Goal: Information Seeking & Learning: Check status

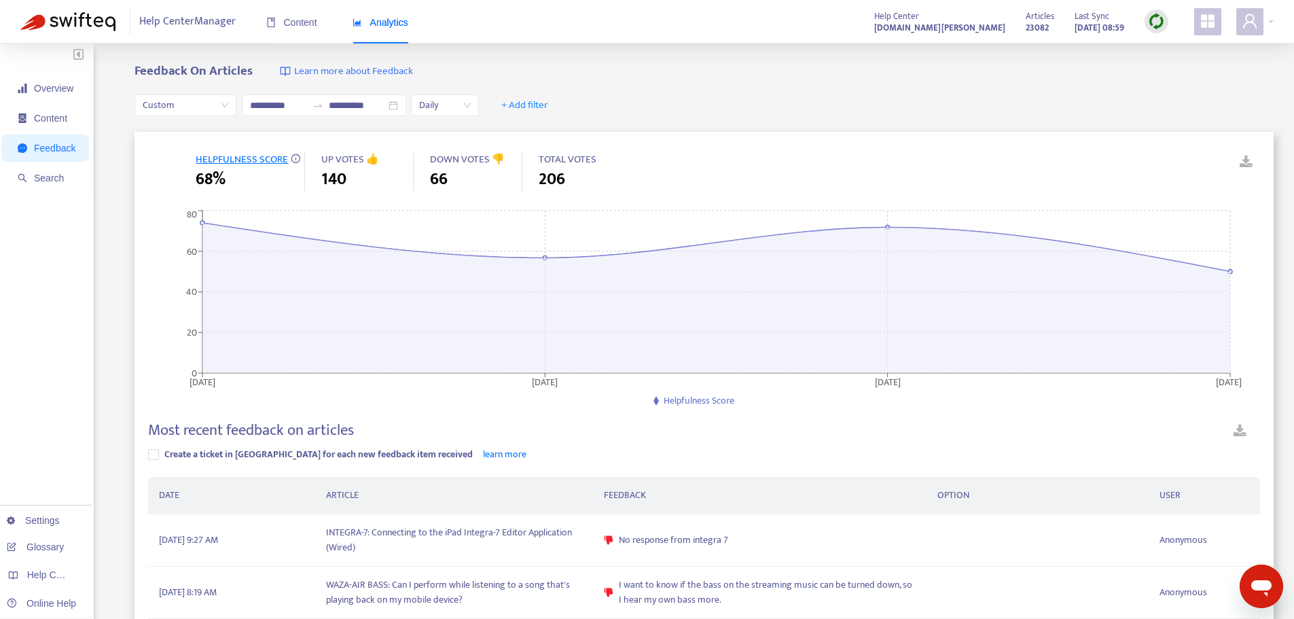
click at [193, 109] on span "Custom" at bounding box center [186, 105] width 86 height 20
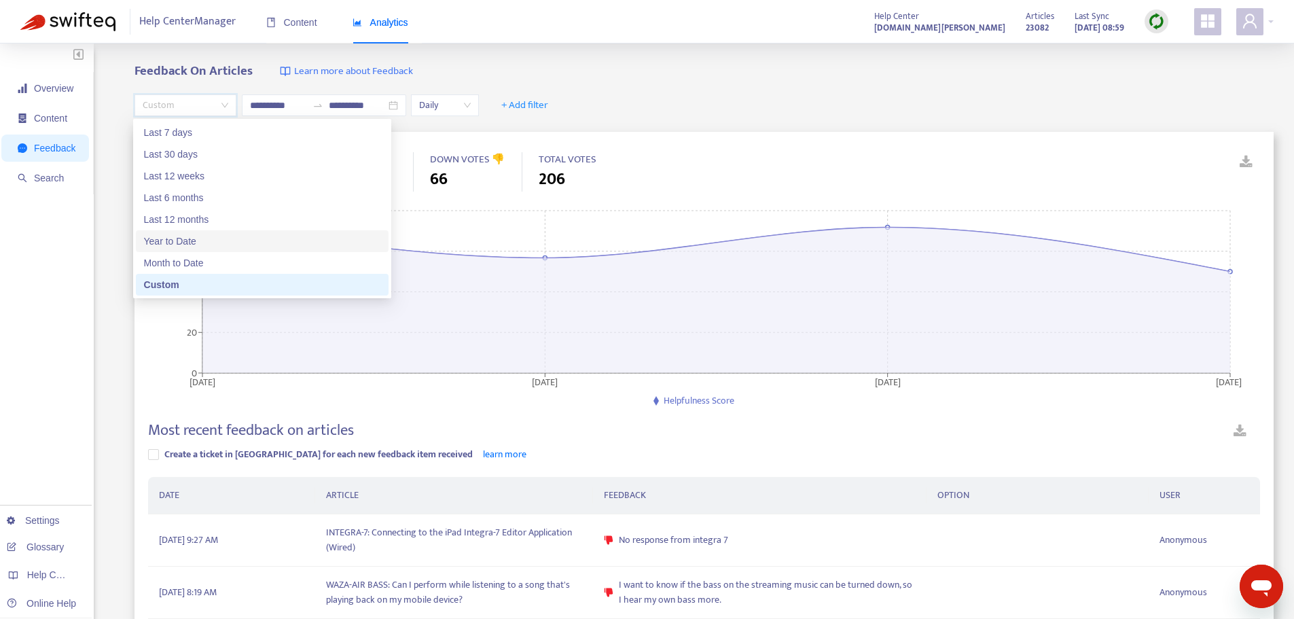
click at [198, 238] on div "Year to Date" at bounding box center [262, 241] width 236 height 15
type input "**********"
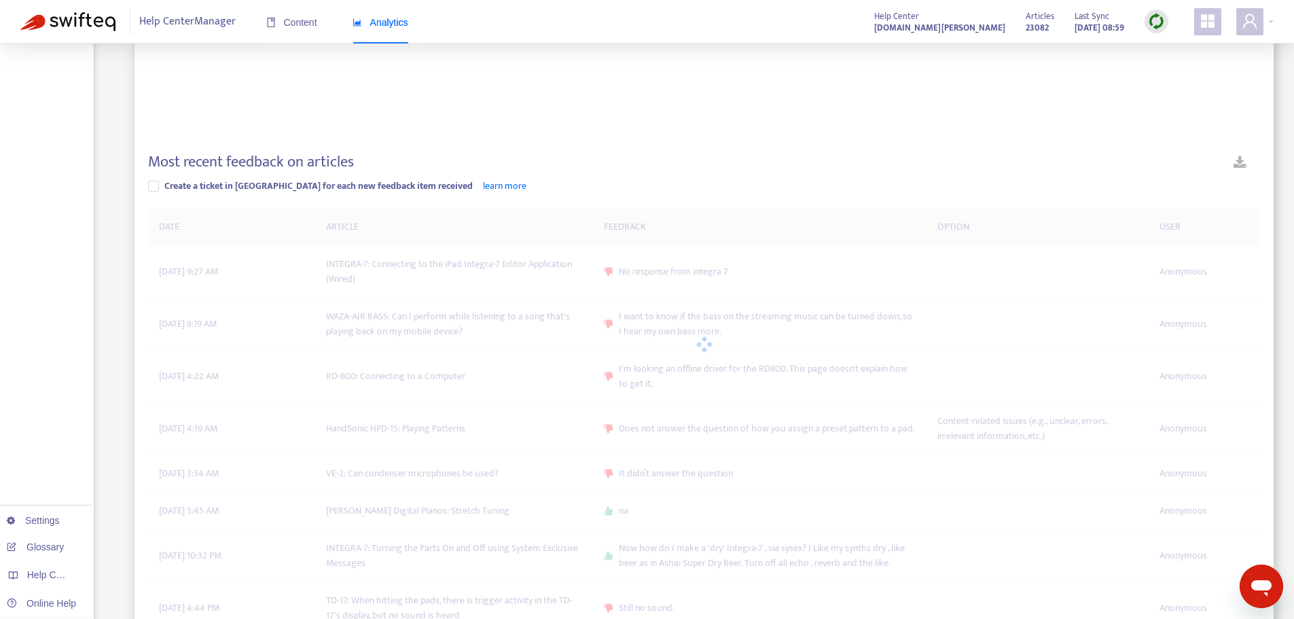
scroll to position [340, 0]
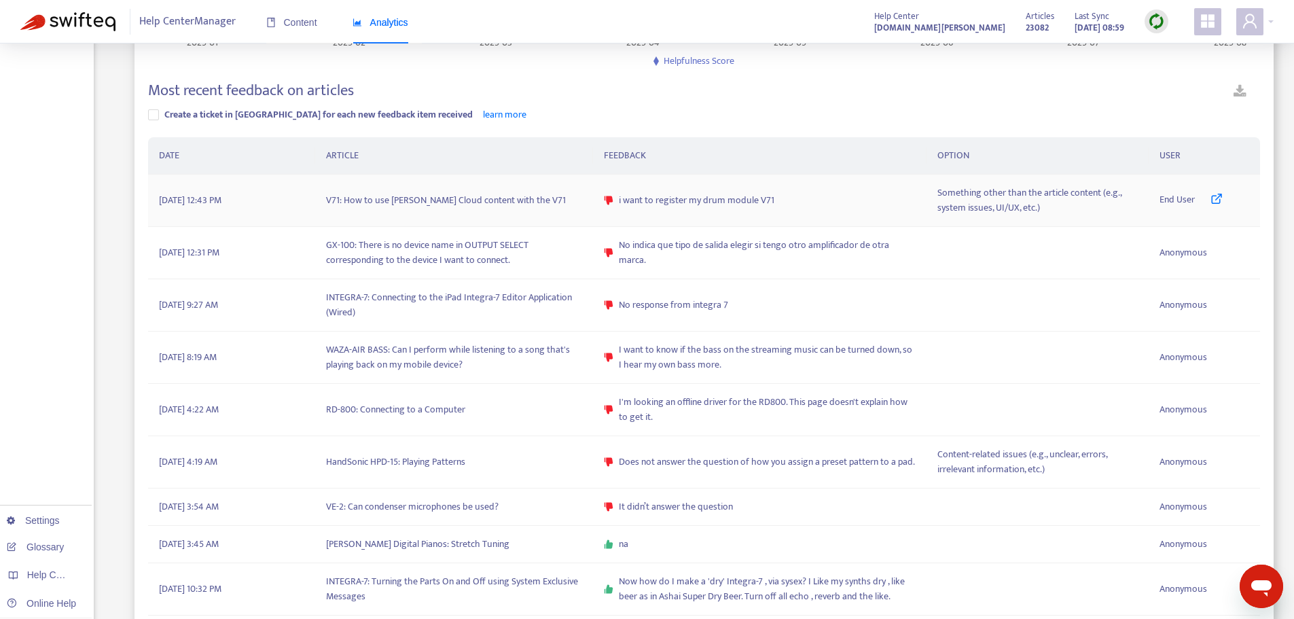
click at [1219, 200] on icon at bounding box center [1217, 198] width 12 height 12
click at [654, 258] on span "No indica que tipo de salida elegir si tengo otro amplificador de otra marca." at bounding box center [767, 253] width 297 height 30
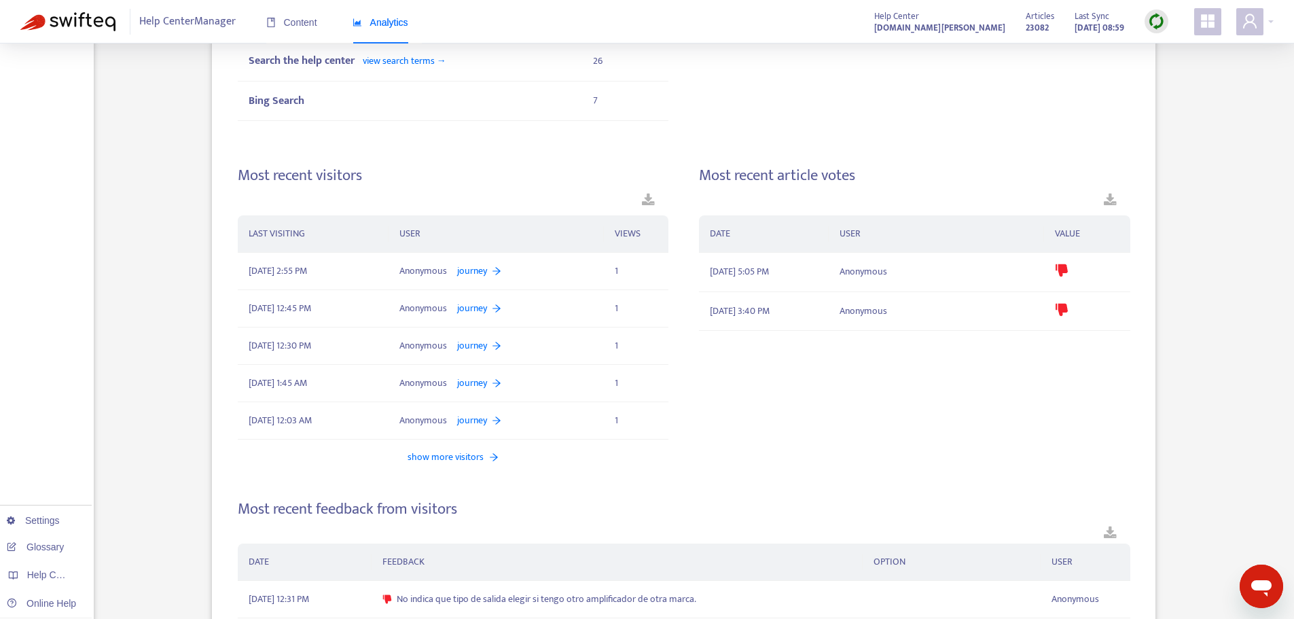
scroll to position [791, 0]
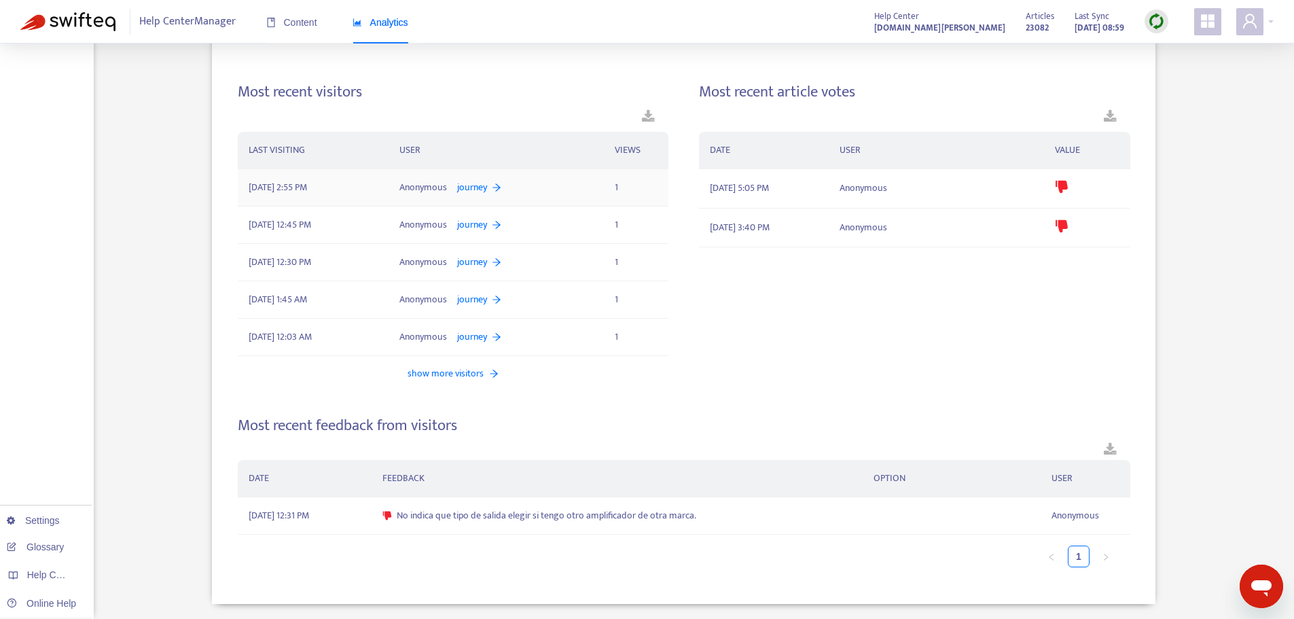
click at [469, 186] on span "journey" at bounding box center [472, 187] width 30 height 15
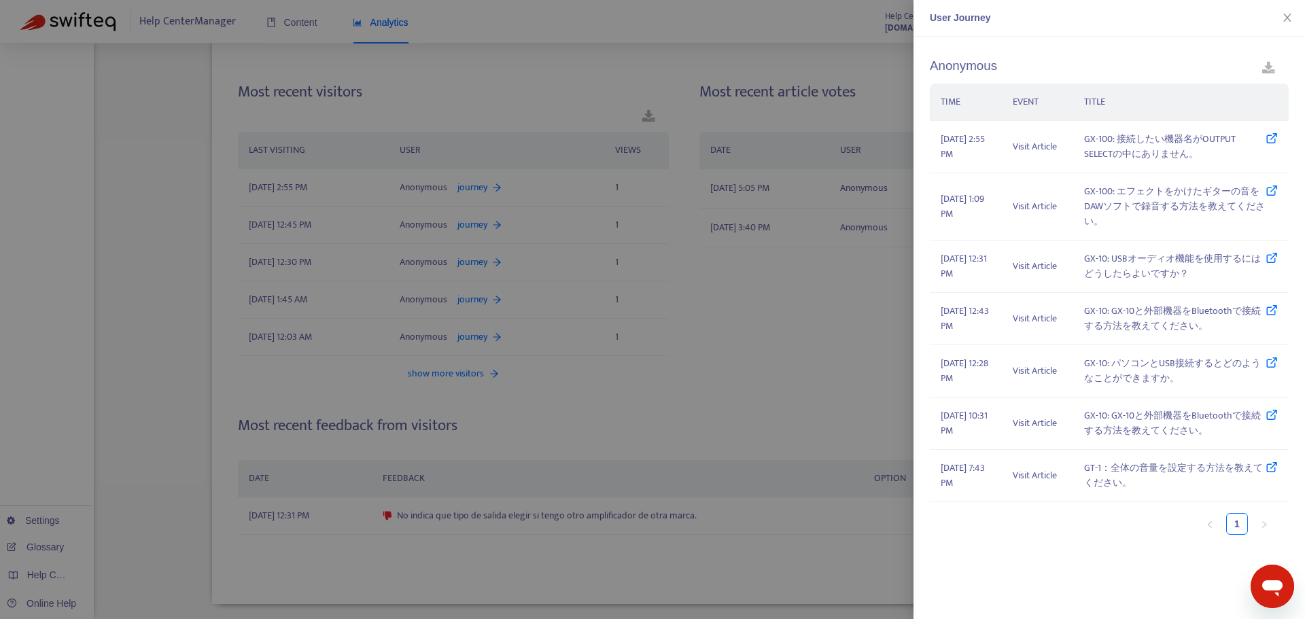
click at [198, 194] on div at bounding box center [652, 309] width 1305 height 619
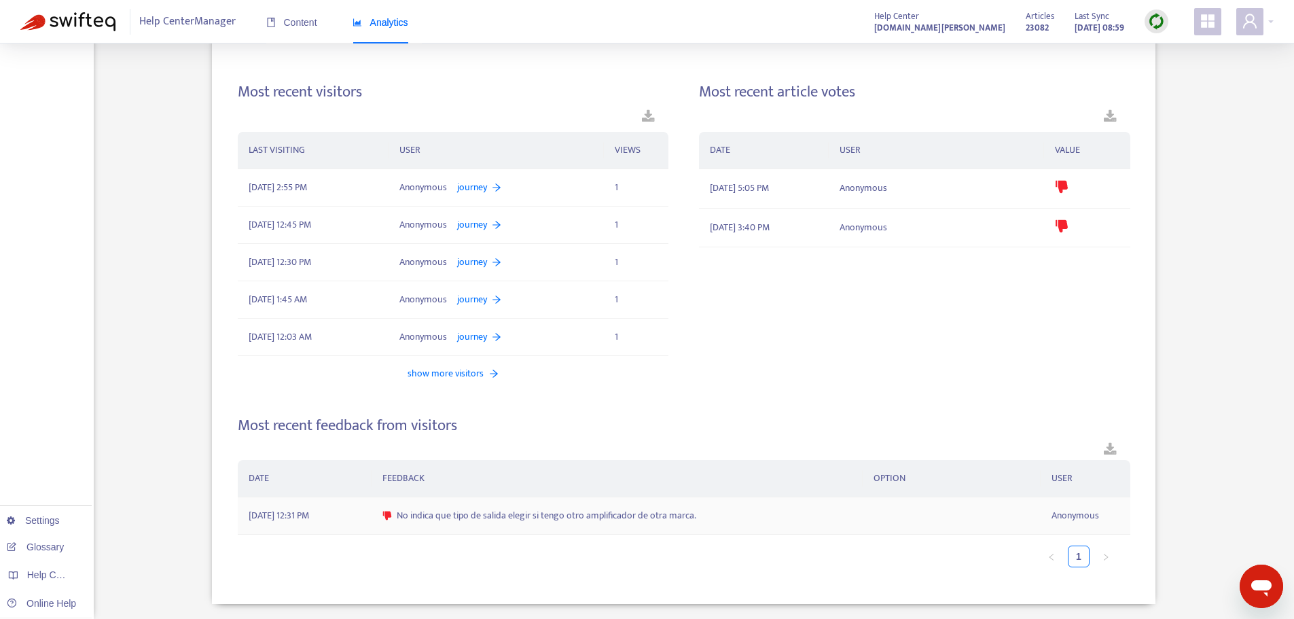
click at [534, 514] on span "No indica que tipo de salida elegir si tengo otro amplificador de otra marca." at bounding box center [547, 515] width 300 height 15
copy span "No indica que tipo de salida elegir si tengo otro amplificador de otra marca."
drag, startPoint x: 169, startPoint y: 425, endPoint x: 177, endPoint y: 423, distance: 7.6
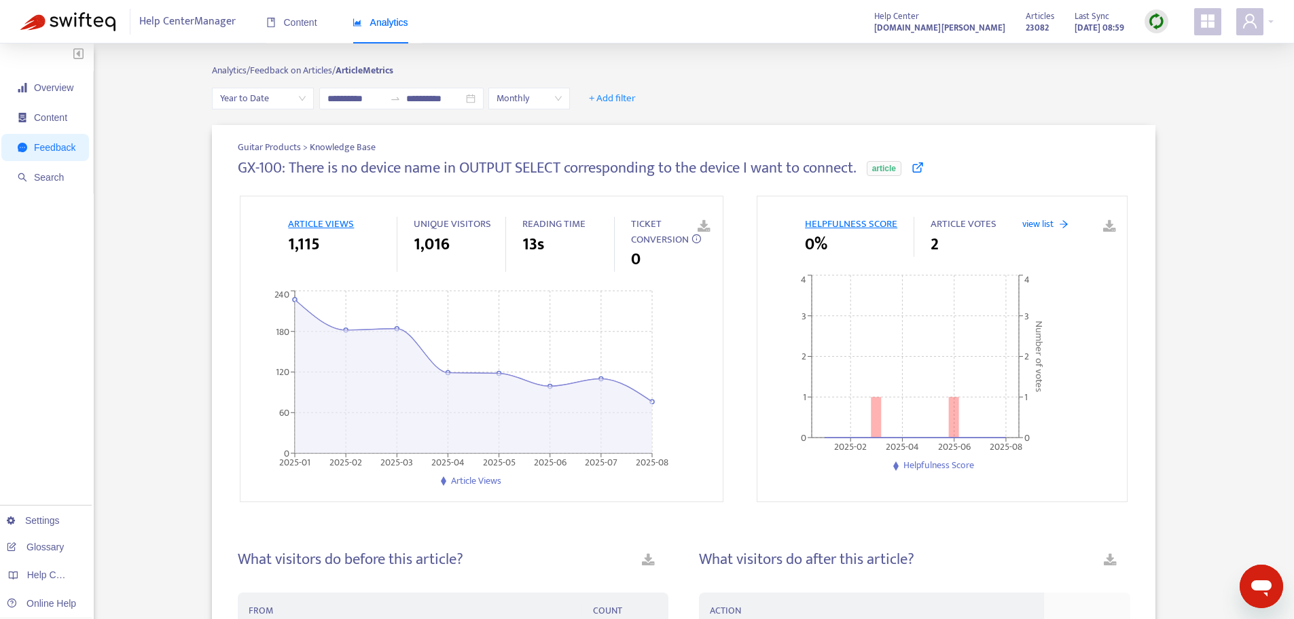
scroll to position [0, 0]
click at [923, 166] on icon at bounding box center [918, 168] width 12 height 12
click at [349, 101] on input "**********" at bounding box center [355, 99] width 57 height 15
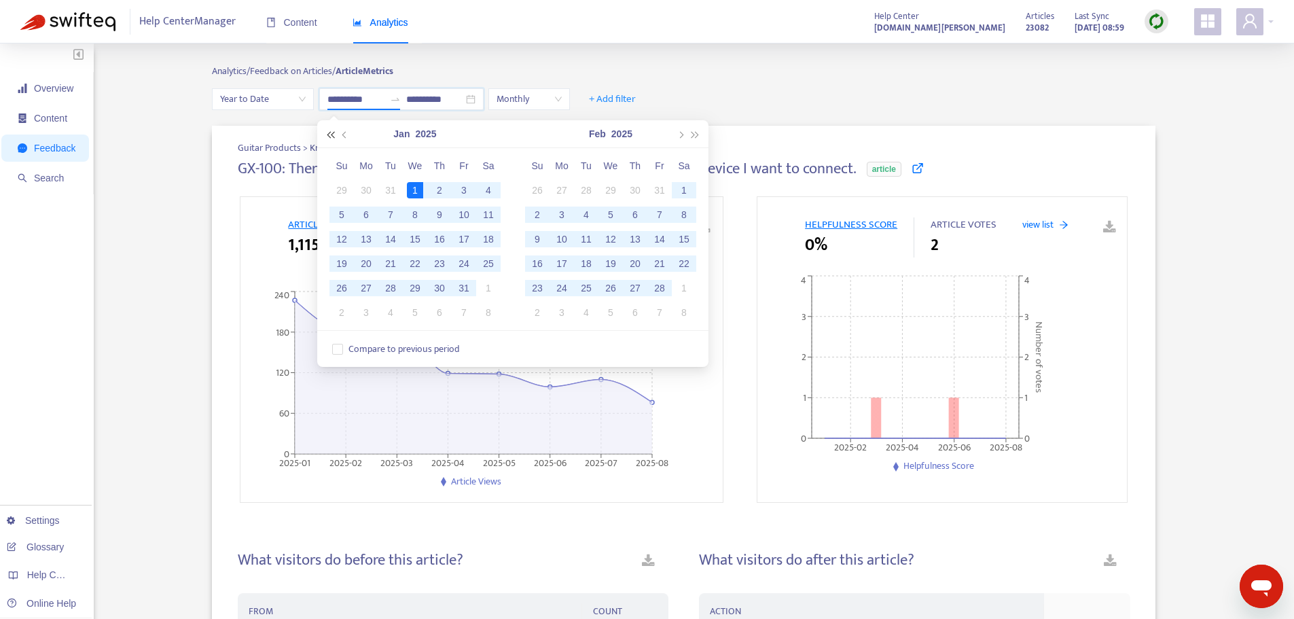
click at [324, 136] on button "button" at bounding box center [330, 133] width 15 height 27
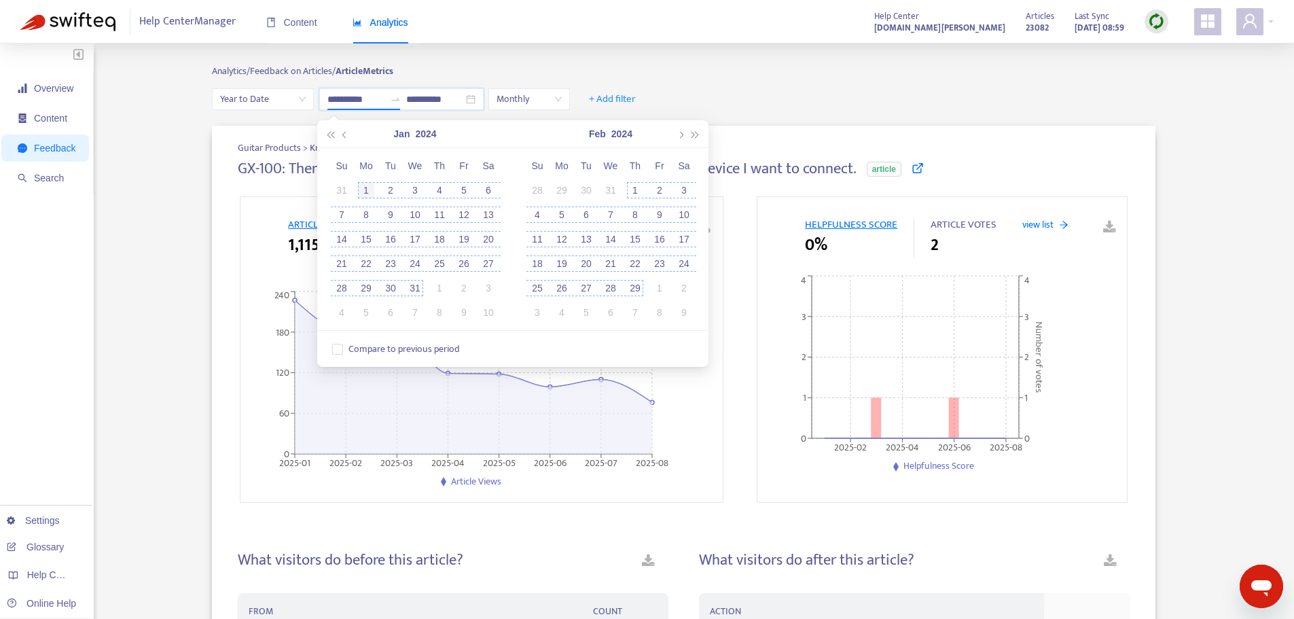
type input "**********"
click at [365, 188] on div "1" at bounding box center [366, 190] width 16 height 16
type input "**********"
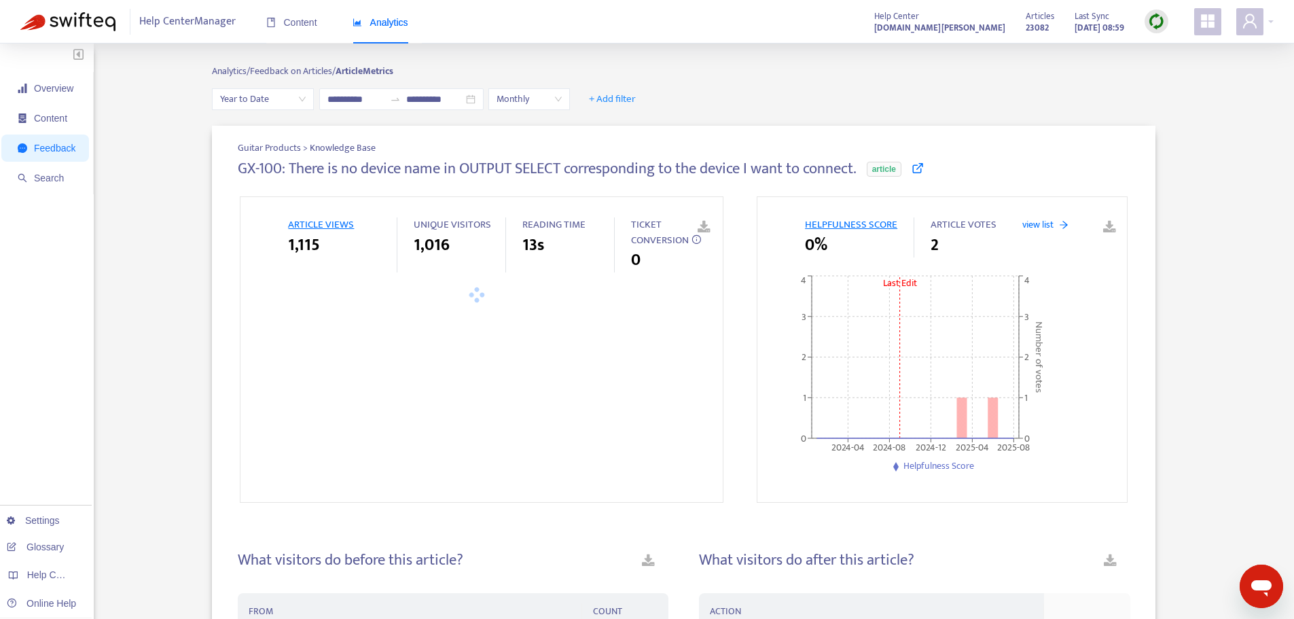
click at [773, 72] on div "Analytics/ Feedback on Articles/ Article Metrics" at bounding box center [684, 76] width 944 height 24
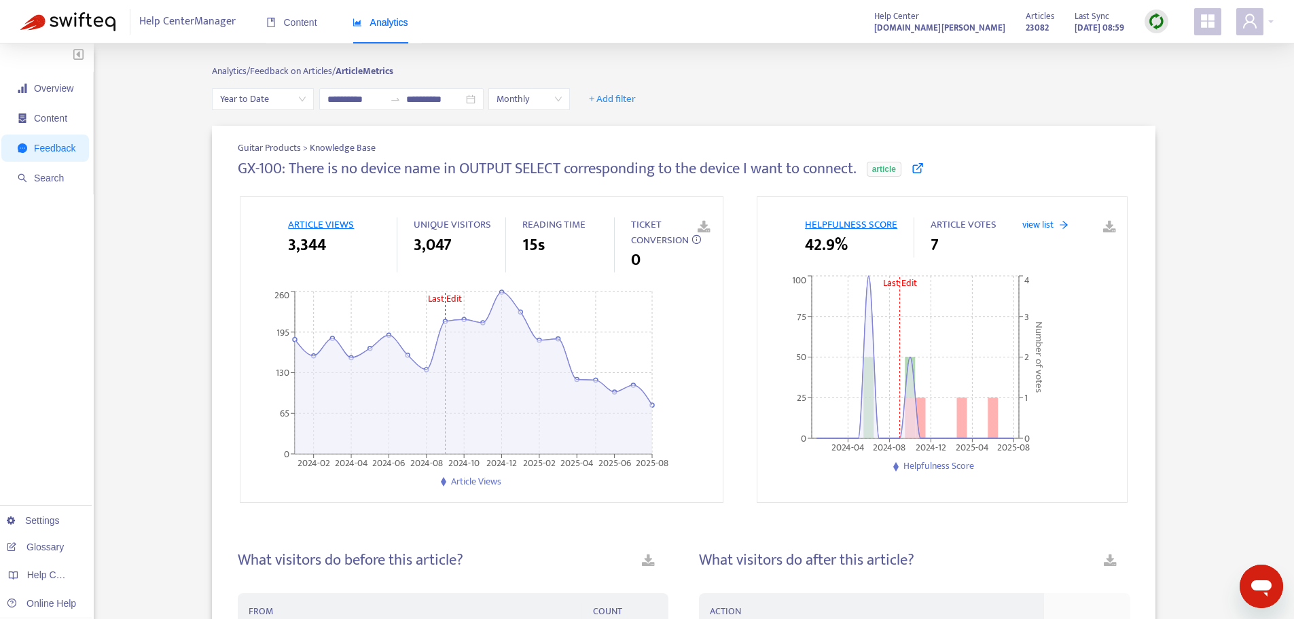
click at [61, 151] on span "Feedback" at bounding box center [54, 148] width 41 height 11
